Goal: Information Seeking & Learning: Learn about a topic

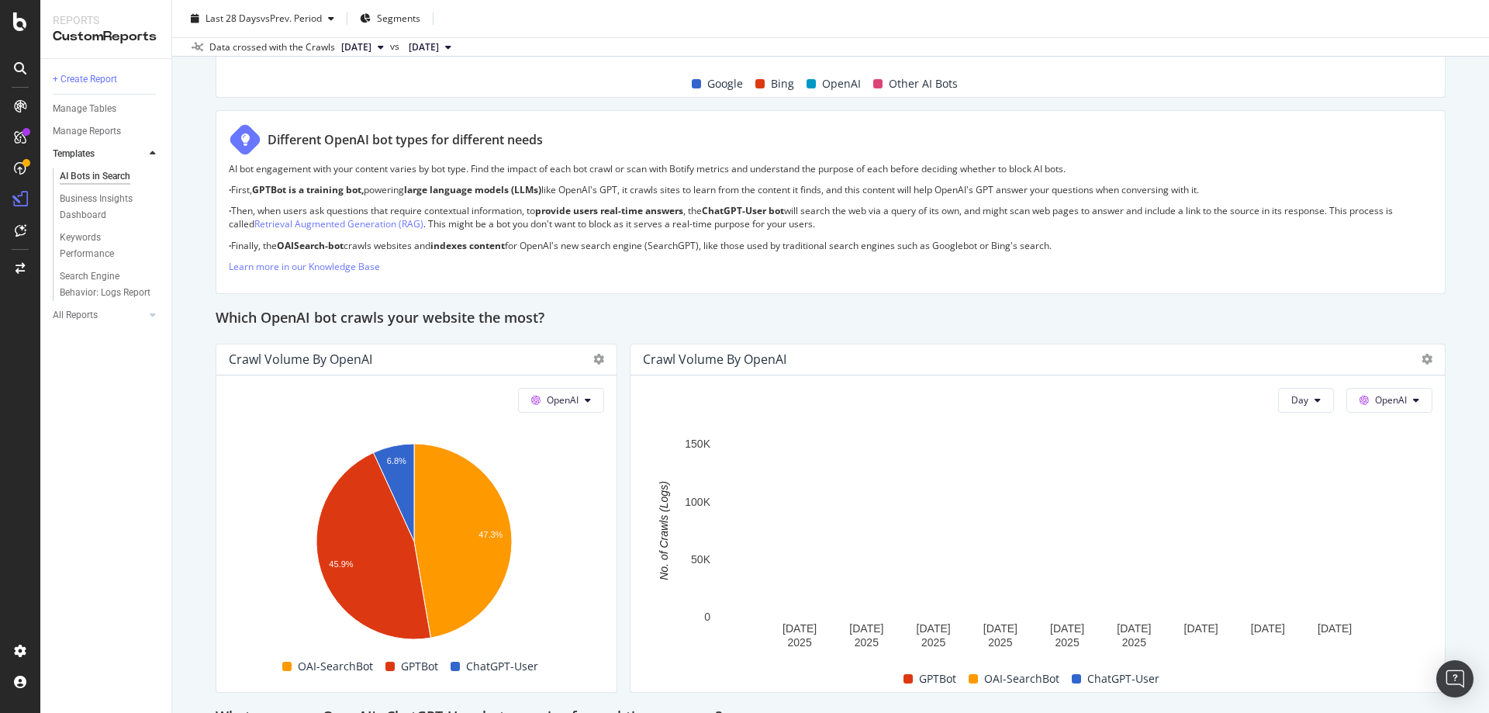
scroll to position [1241, 0]
